Goal: Transaction & Acquisition: Obtain resource

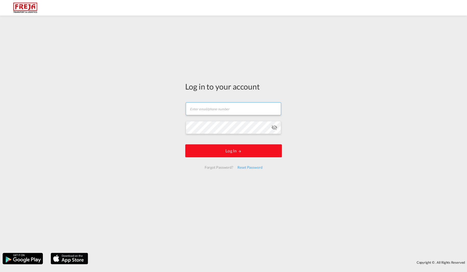
type input "[EMAIL_ADDRESS][DOMAIN_NAME]"
click at [230, 156] on button "Log In" at bounding box center [233, 150] width 97 height 13
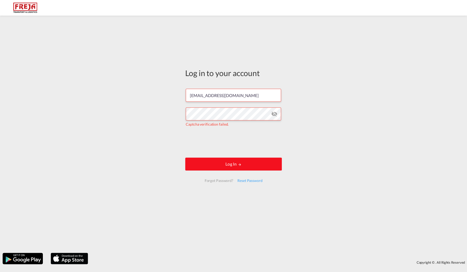
click at [230, 162] on button "Log In" at bounding box center [233, 164] width 97 height 13
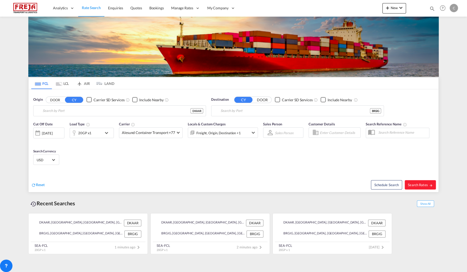
type input "[GEOGRAPHIC_DATA], [GEOGRAPHIC_DATA]"
type input "[GEOGRAPHIC_DATA], BRGIG"
click at [419, 185] on span "Search Rates" at bounding box center [419, 185] width 25 height 4
type input "DKAAR to BRGIG / [DATE]"
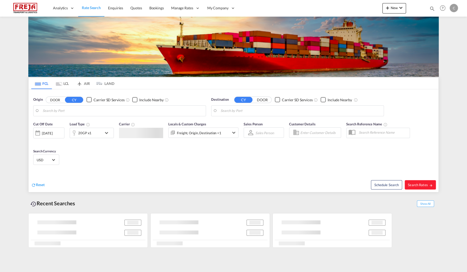
type input "[GEOGRAPHIC_DATA], [GEOGRAPHIC_DATA]"
type input "[GEOGRAPHIC_DATA], BRGIG"
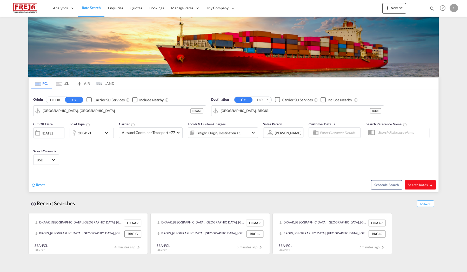
click at [419, 185] on span "Search Rates" at bounding box center [419, 185] width 25 height 4
type input "DKAAR to BRGIG / [DATE]"
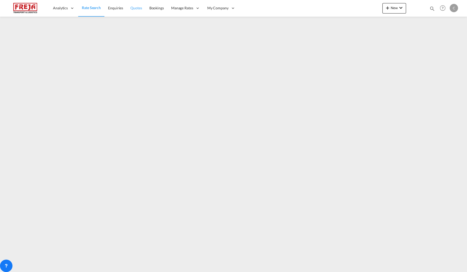
click at [136, 9] on span "Quotes" at bounding box center [135, 8] width 11 height 4
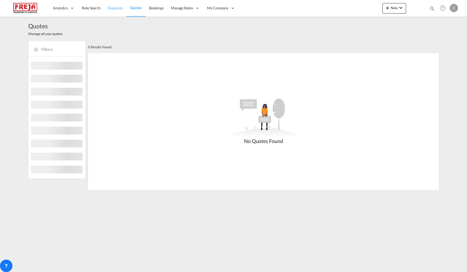
click at [110, 9] on span "Enquiries" at bounding box center [115, 8] width 15 height 4
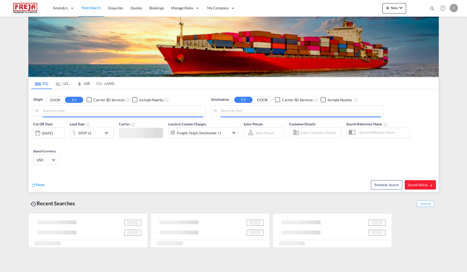
type input "[GEOGRAPHIC_DATA], [GEOGRAPHIC_DATA]"
type input "[GEOGRAPHIC_DATA], BRGIG"
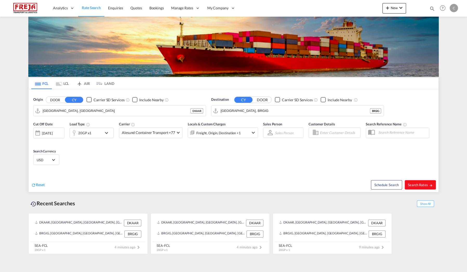
click at [422, 183] on span "Search Rates" at bounding box center [419, 185] width 25 height 4
type input "DKAAR to BRGIG / [DATE]"
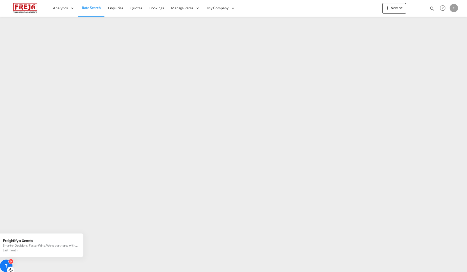
click at [5, 268] on icon at bounding box center [6, 265] width 5 height 5
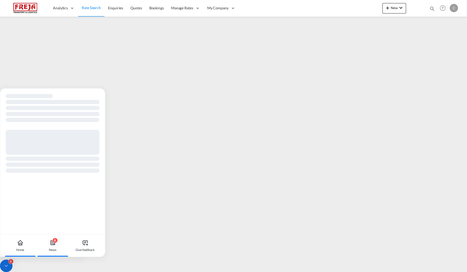
click at [57, 245] on div "6 News" at bounding box center [52, 245] width 29 height 23
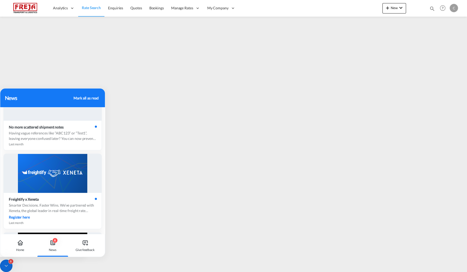
scroll to position [104, 0]
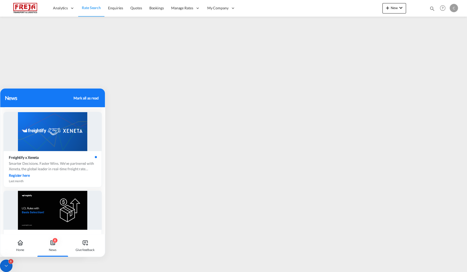
click at [9, 266] on div "6" at bounding box center [6, 266] width 12 height 12
